Goal: Task Accomplishment & Management: Manage account settings

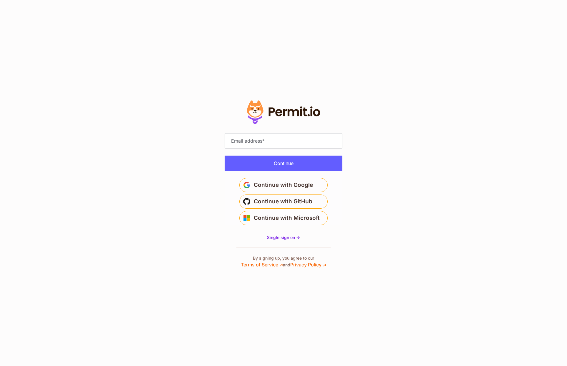
click at [250, 139] on input "Email address" at bounding box center [284, 140] width 118 height 15
click at [255, 142] on input "Email address" at bounding box center [284, 140] width 118 height 15
click at [270, 142] on input "Email address" at bounding box center [284, 140] width 118 height 15
type input "**********"
click at [291, 161] on button "Continue" at bounding box center [284, 162] width 118 height 15
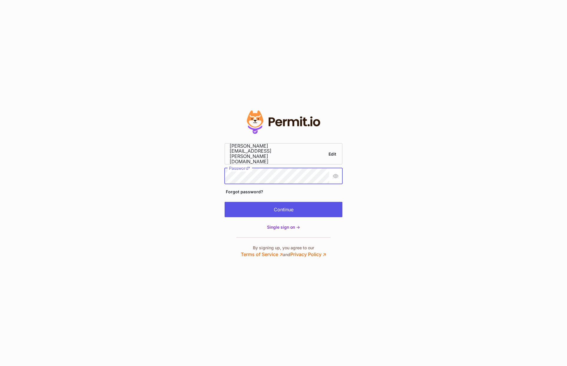
scroll to position [0, 16]
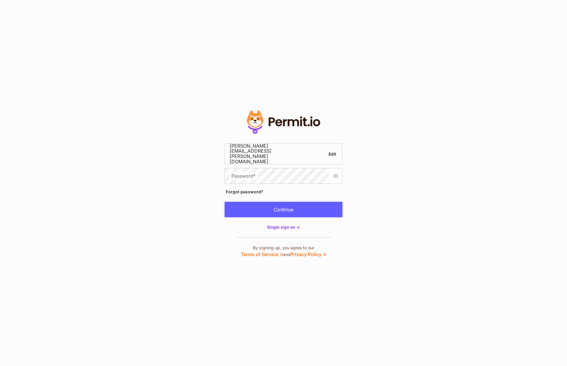
click at [273, 209] on button "Continue" at bounding box center [284, 209] width 118 height 15
